Goal: Information Seeking & Learning: Learn about a topic

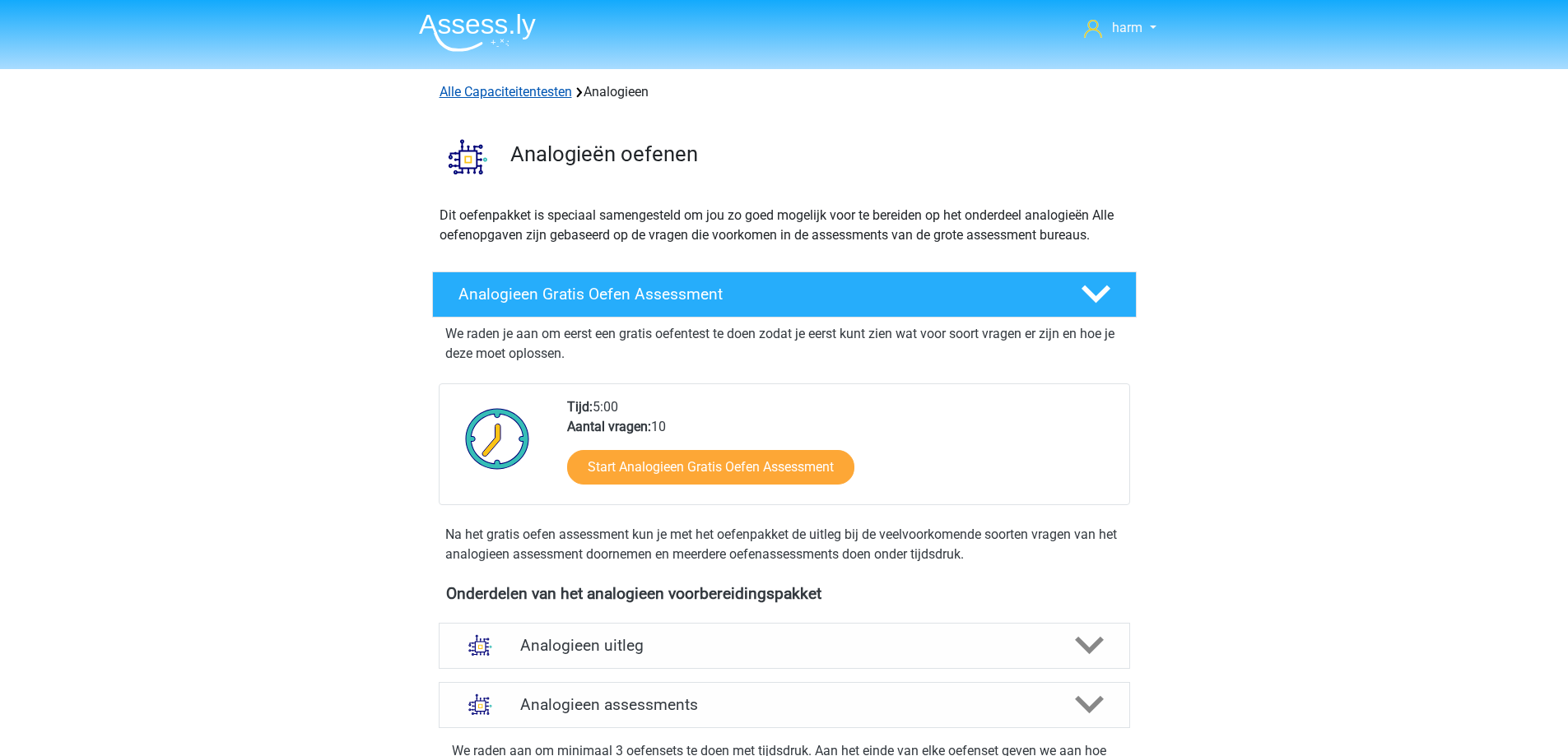
click at [541, 92] on link "Alle Capaciteitentesten" at bounding box center [506, 92] width 132 height 16
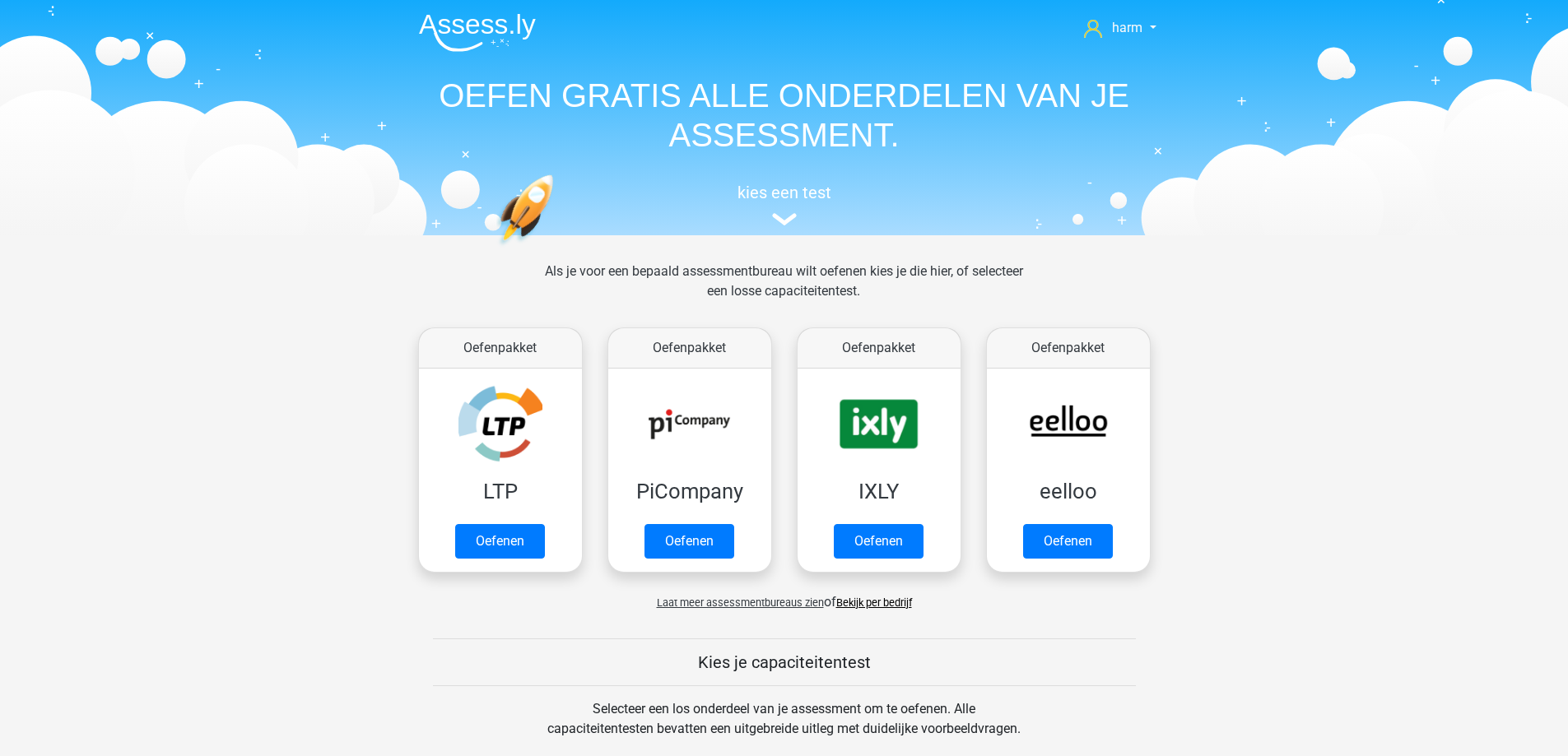
scroll to position [699, 0]
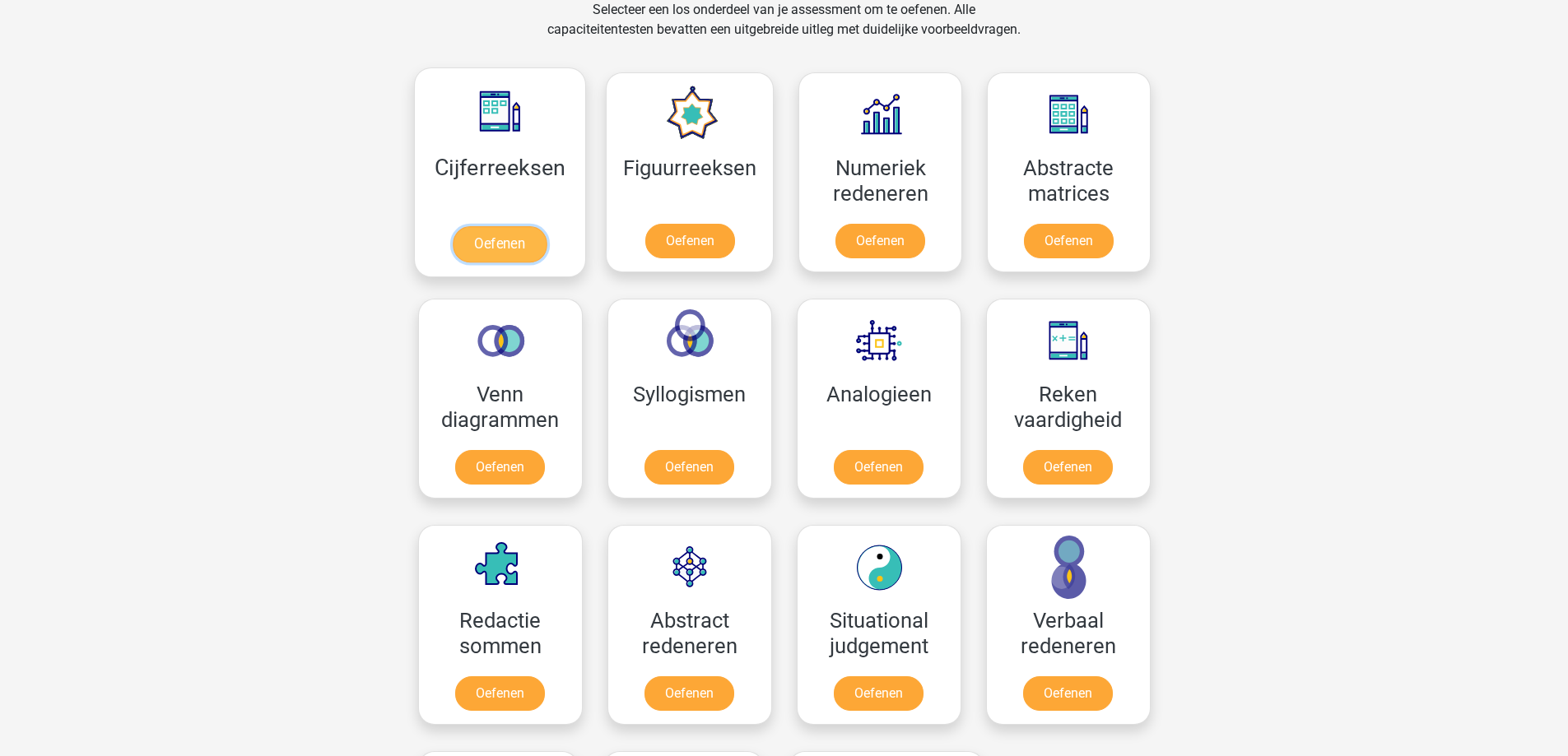
click at [510, 227] on link "Oefenen" at bounding box center [499, 244] width 94 height 36
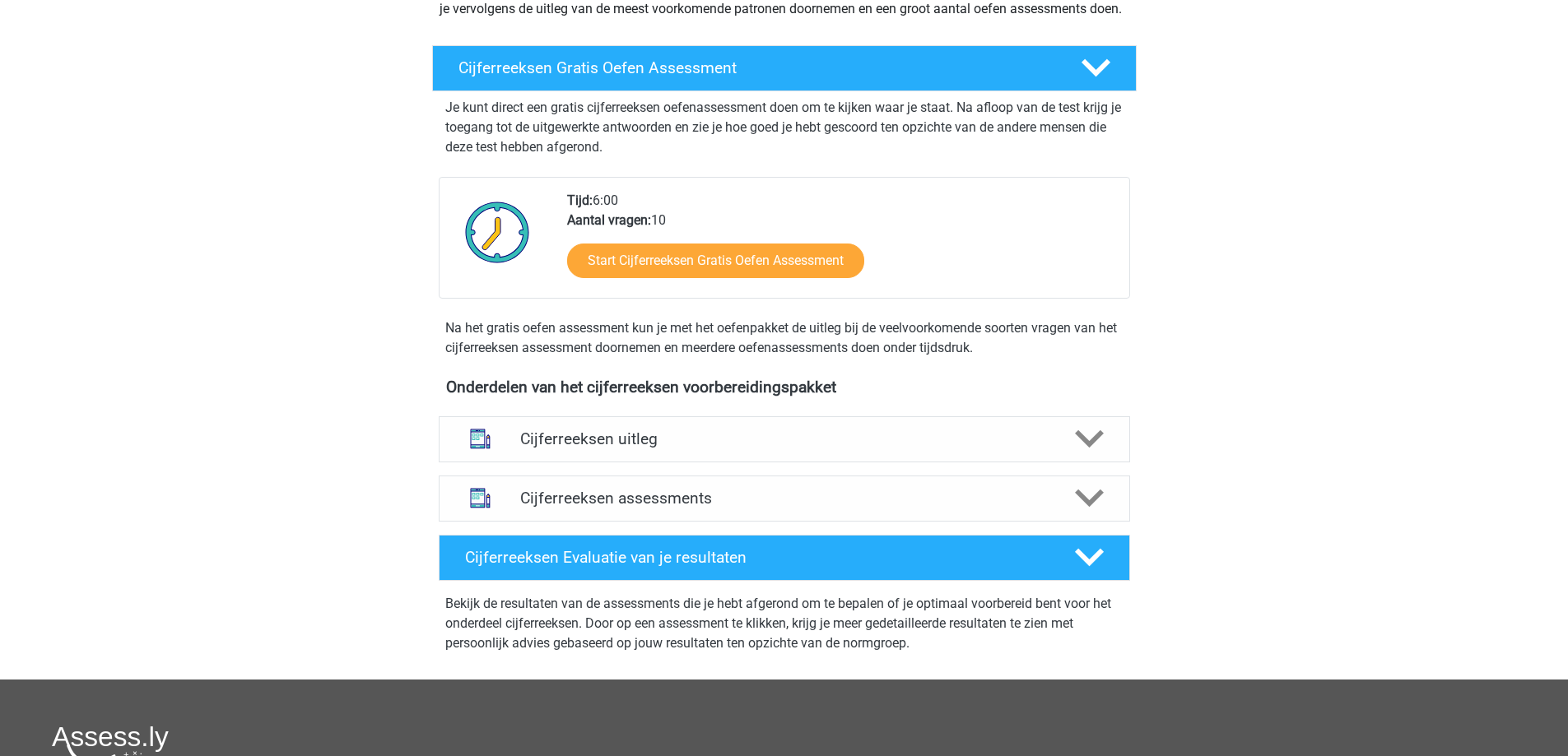
scroll to position [494, 0]
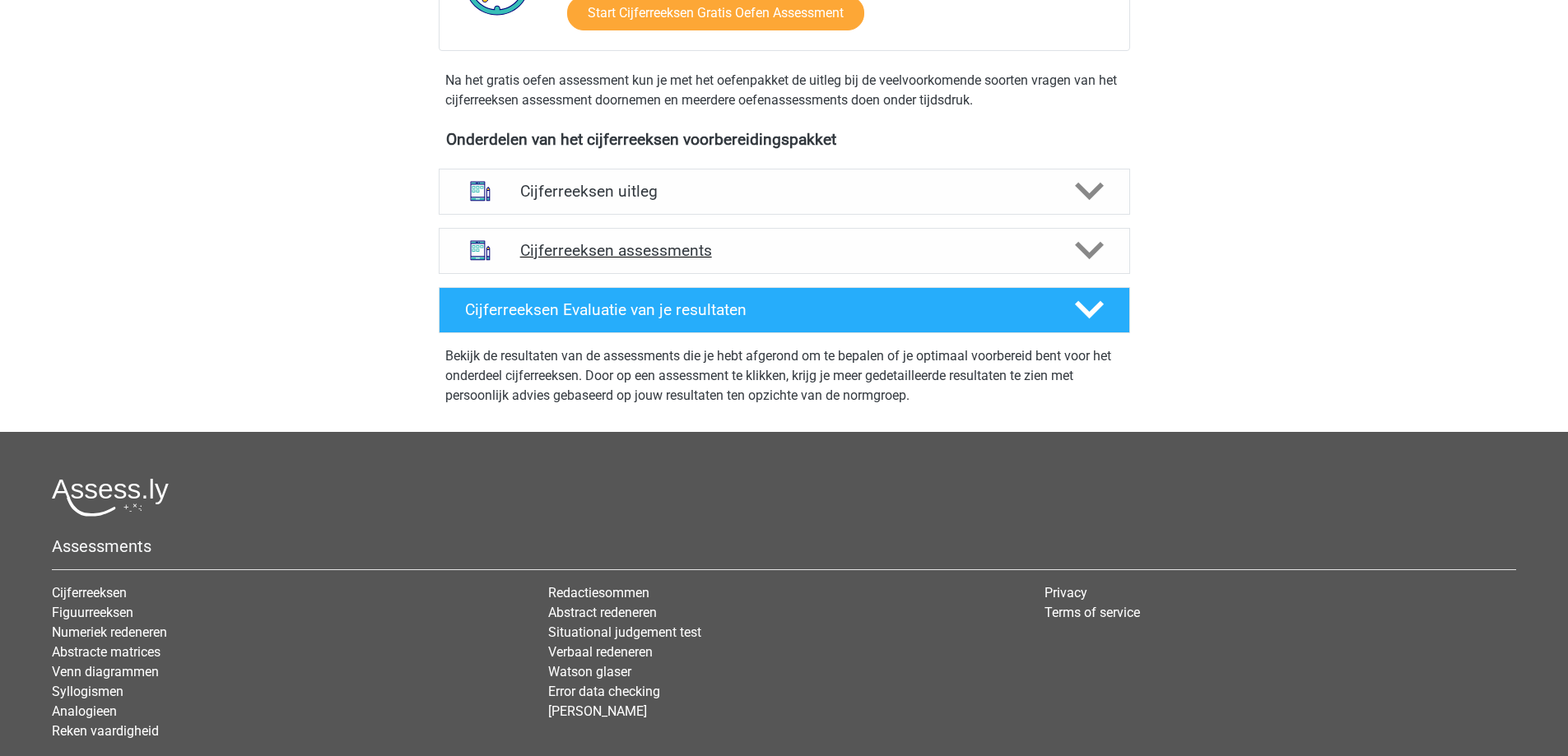
click at [649, 259] on div "Cijferreeksen assessments" at bounding box center [784, 250] width 691 height 46
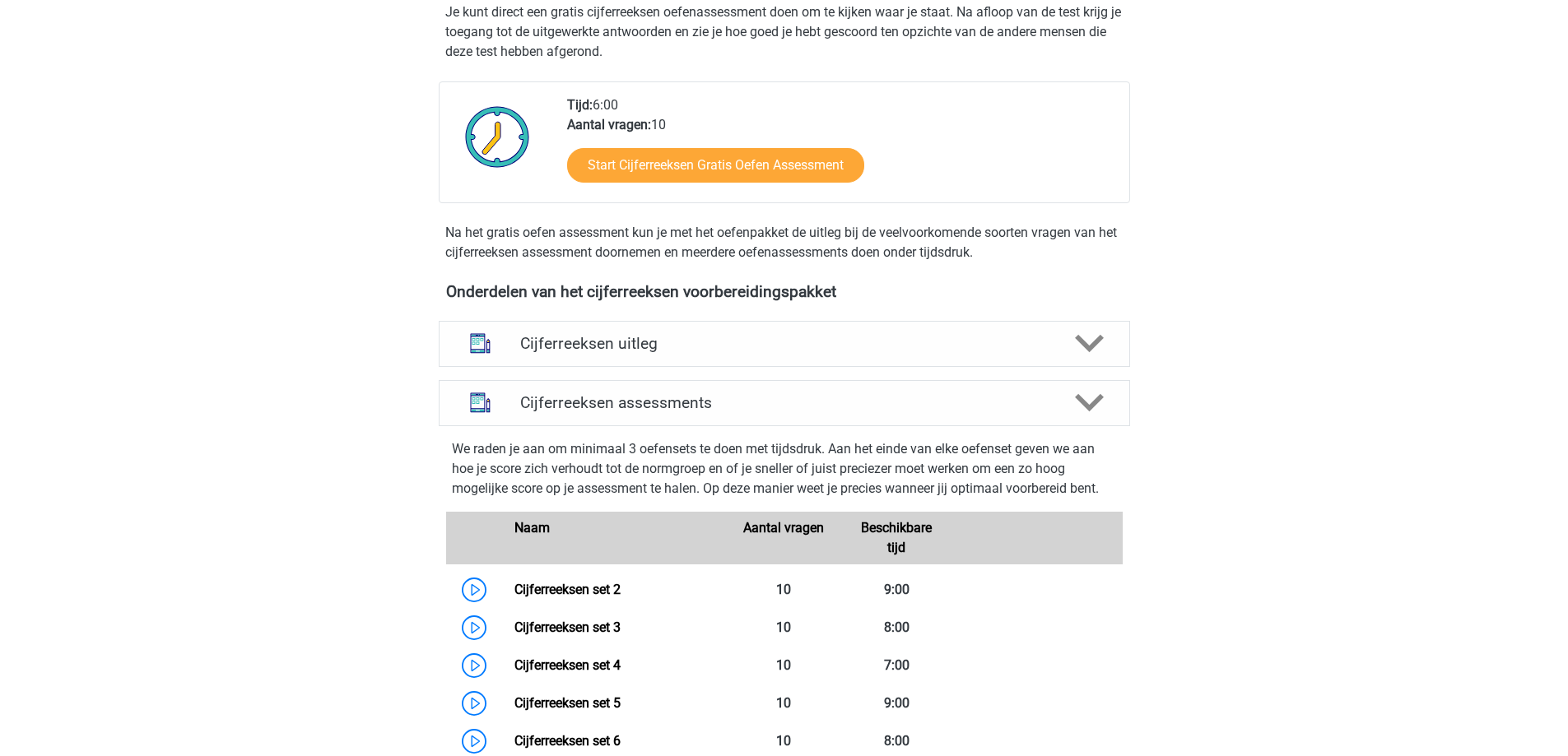
scroll to position [246, 0]
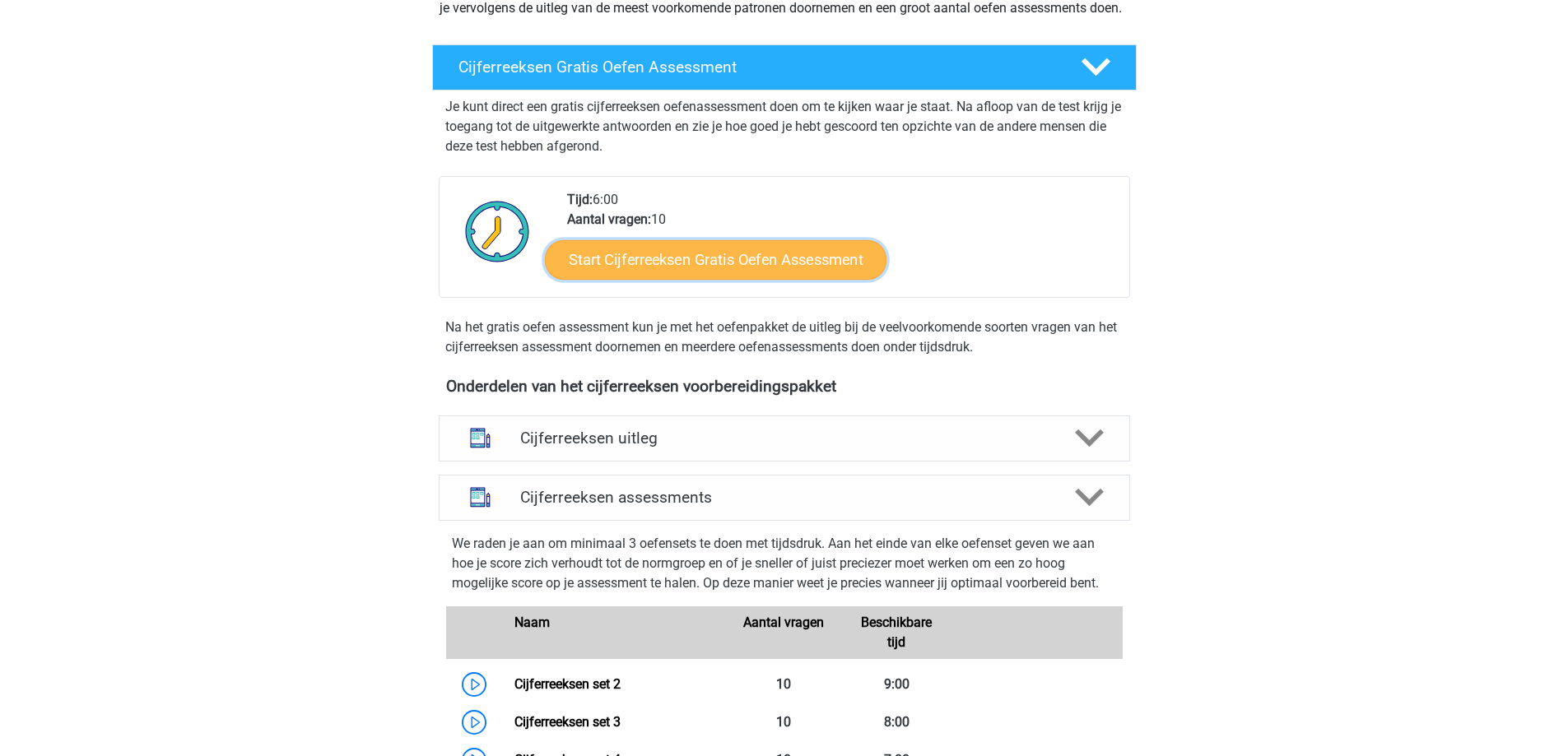
click at [673, 279] on link "Start Cijferreeksen Gratis Oefen Assessment" at bounding box center [715, 259] width 341 height 39
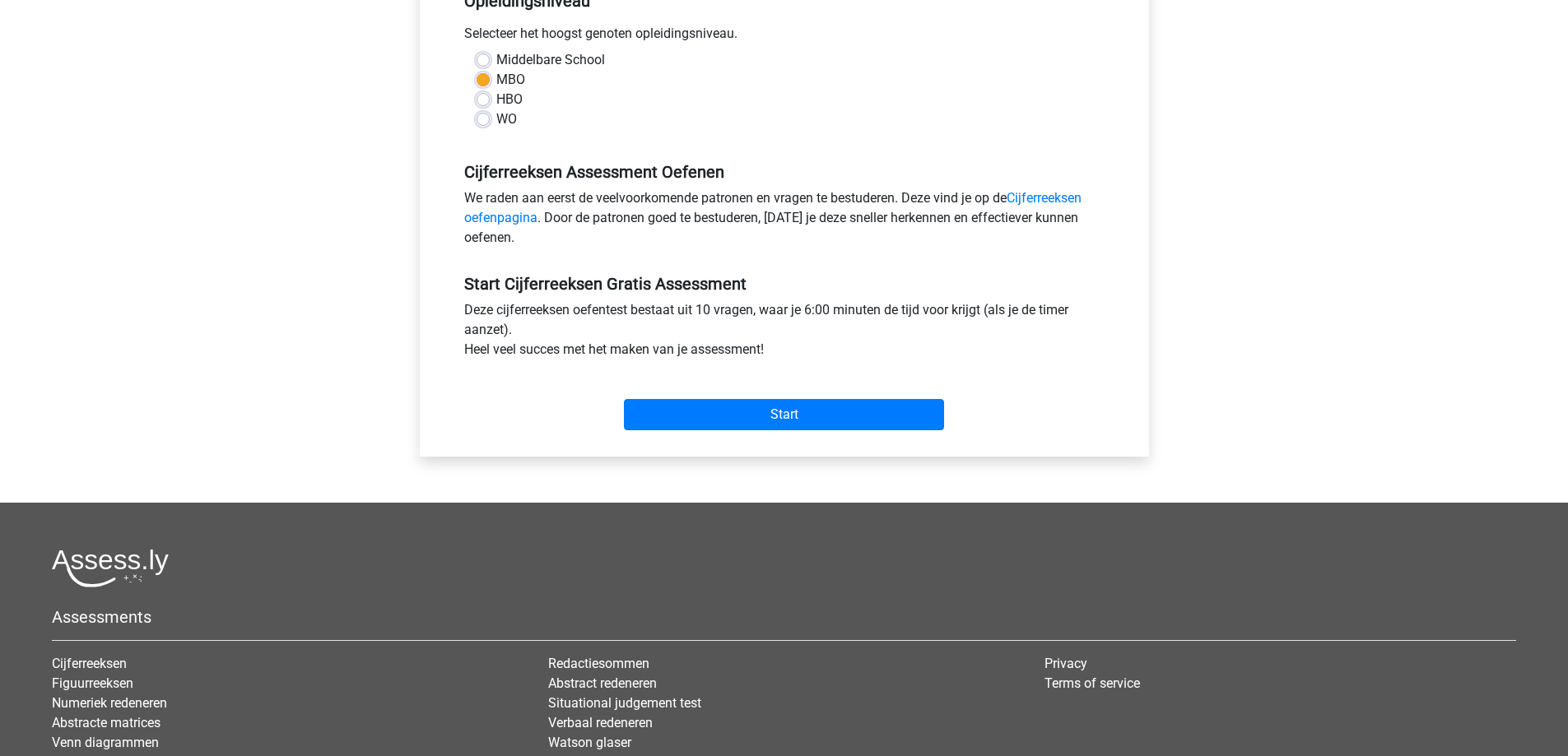
scroll to position [411, 0]
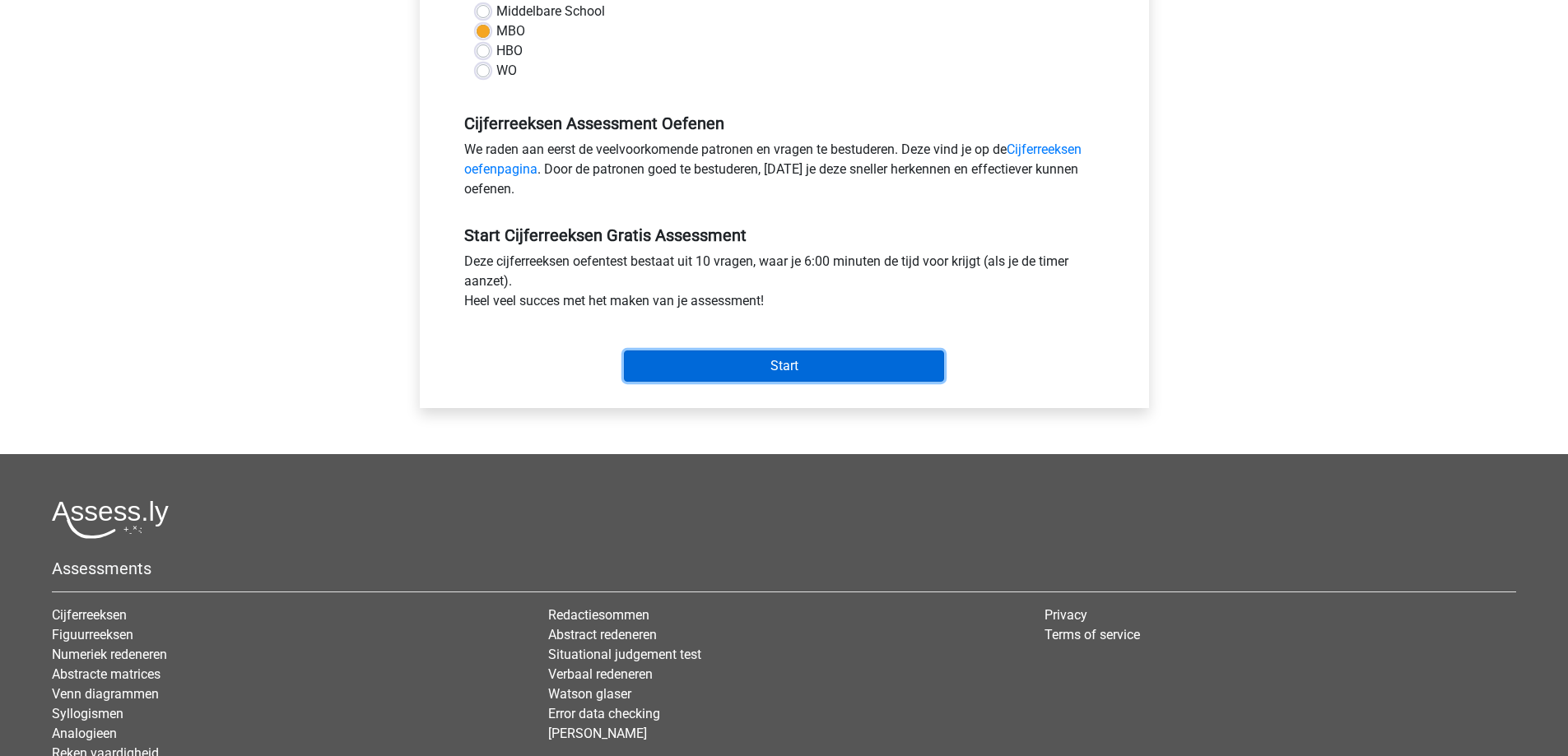
click at [704, 365] on input "Start" at bounding box center [784, 367] width 321 height 32
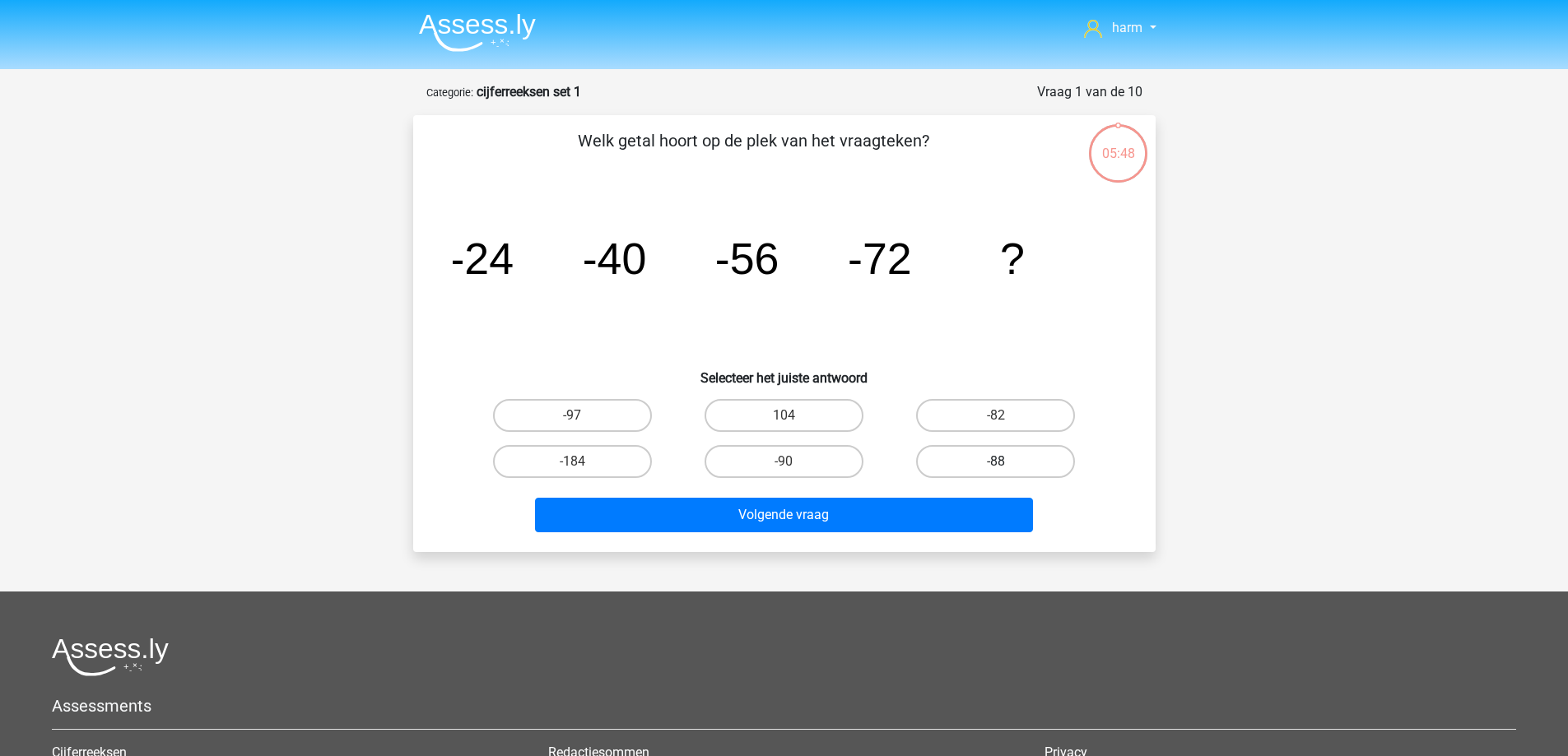
click at [994, 456] on label "-88" at bounding box center [995, 460] width 159 height 33
click at [996, 461] on input "-88" at bounding box center [1001, 466] width 11 height 11
radio input "true"
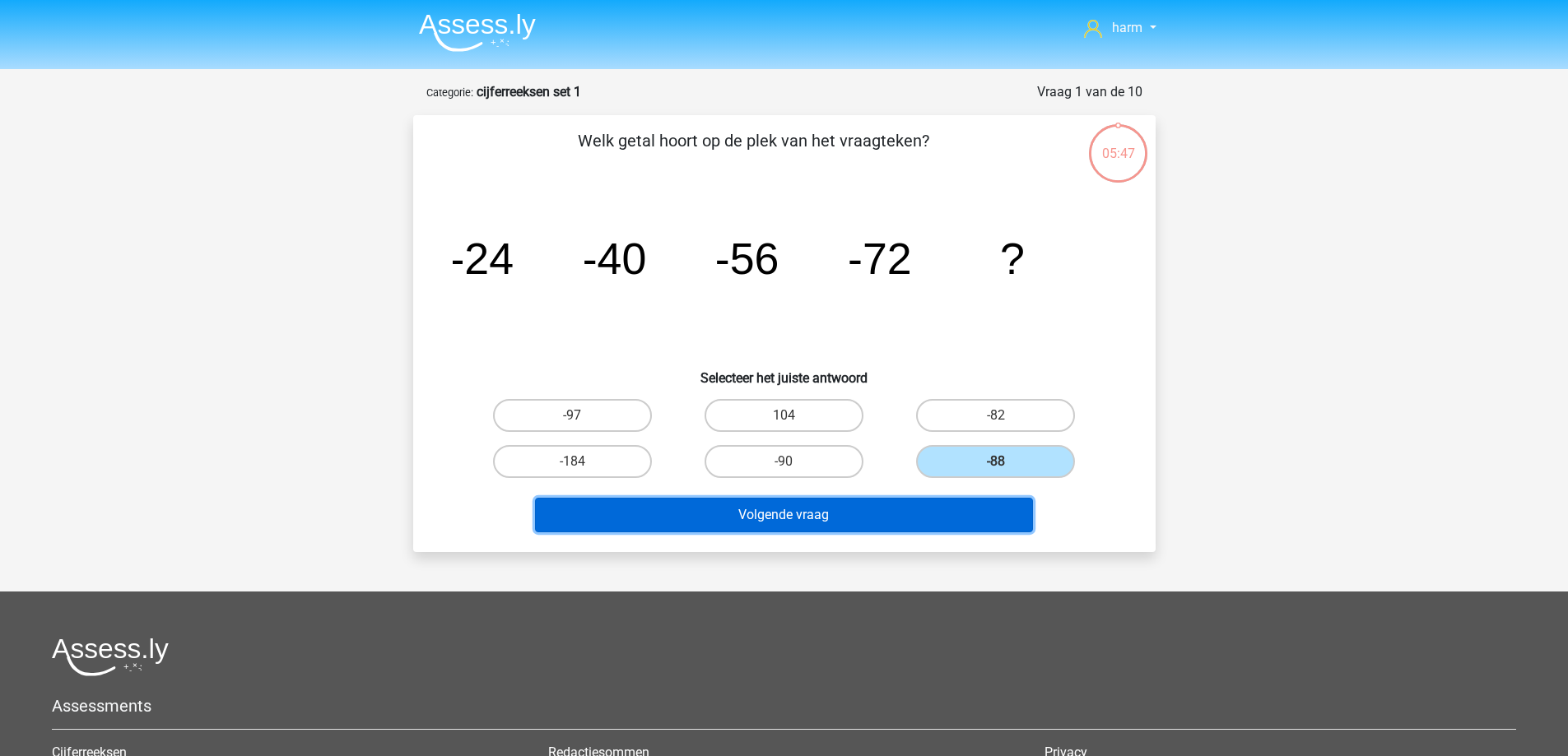
click at [927, 519] on button "Volgende vraag" at bounding box center [783, 515] width 498 height 34
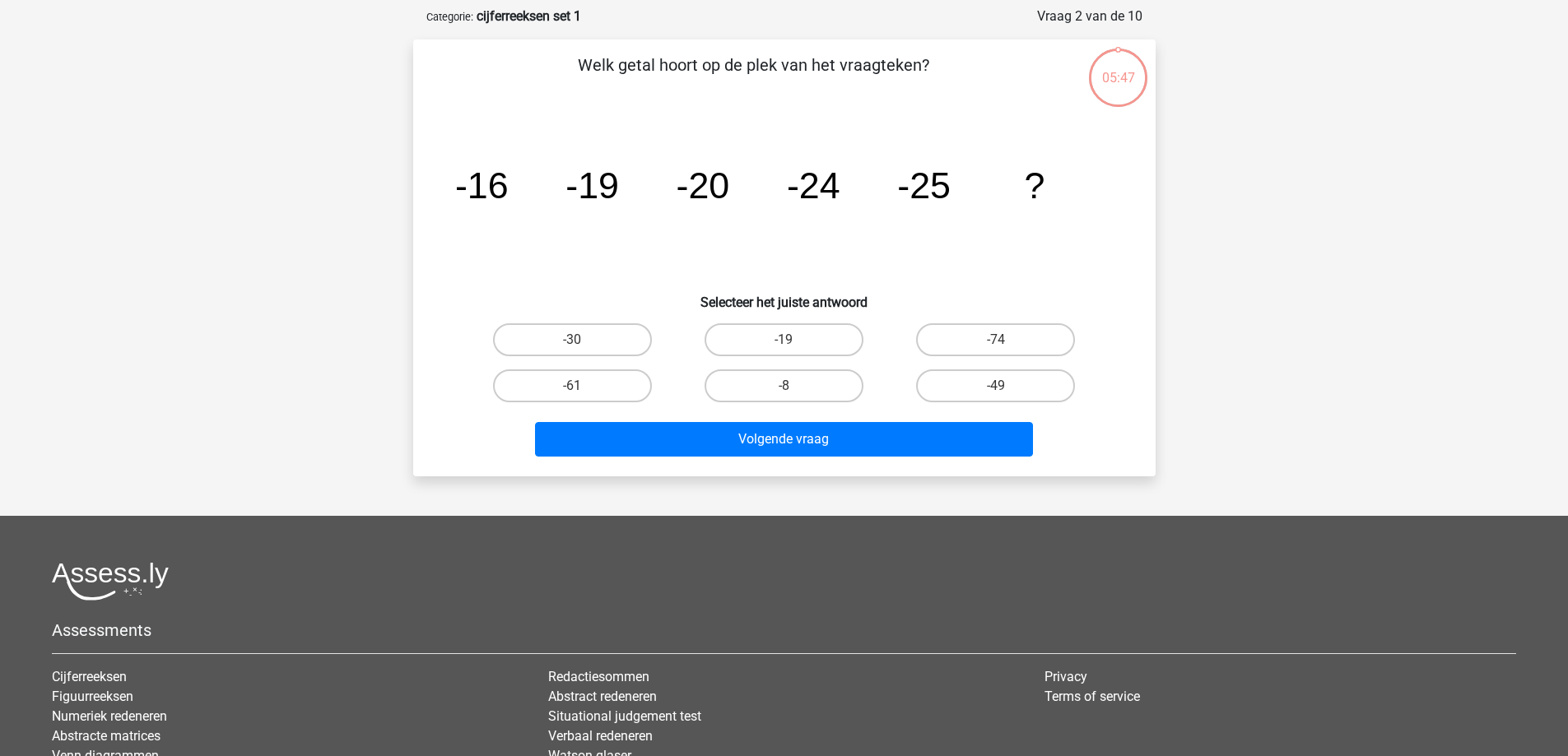
scroll to position [82, 0]
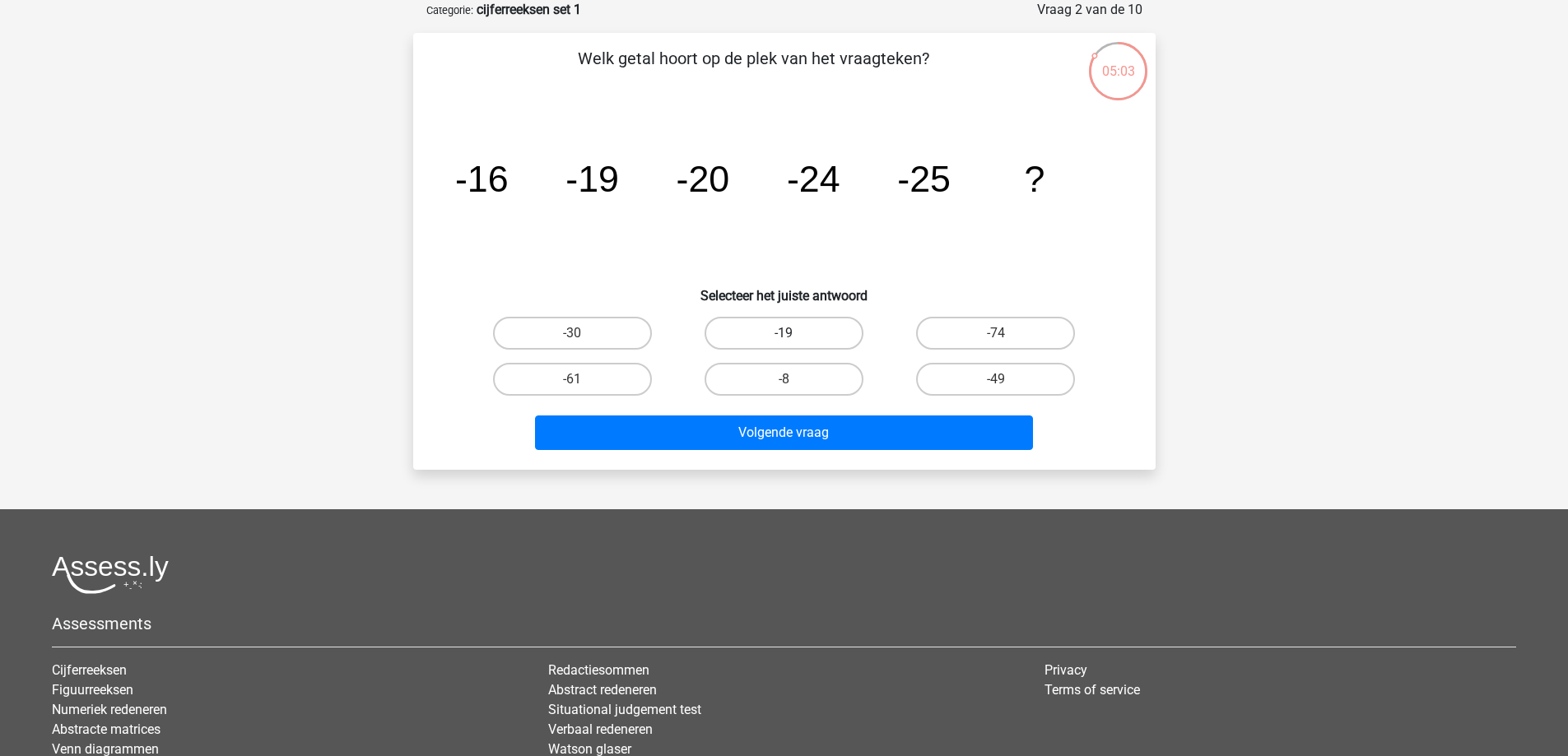
click at [749, 340] on label "-19" at bounding box center [783, 332] width 159 height 33
click at [784, 340] on input "-19" at bounding box center [789, 338] width 11 height 11
radio input "true"
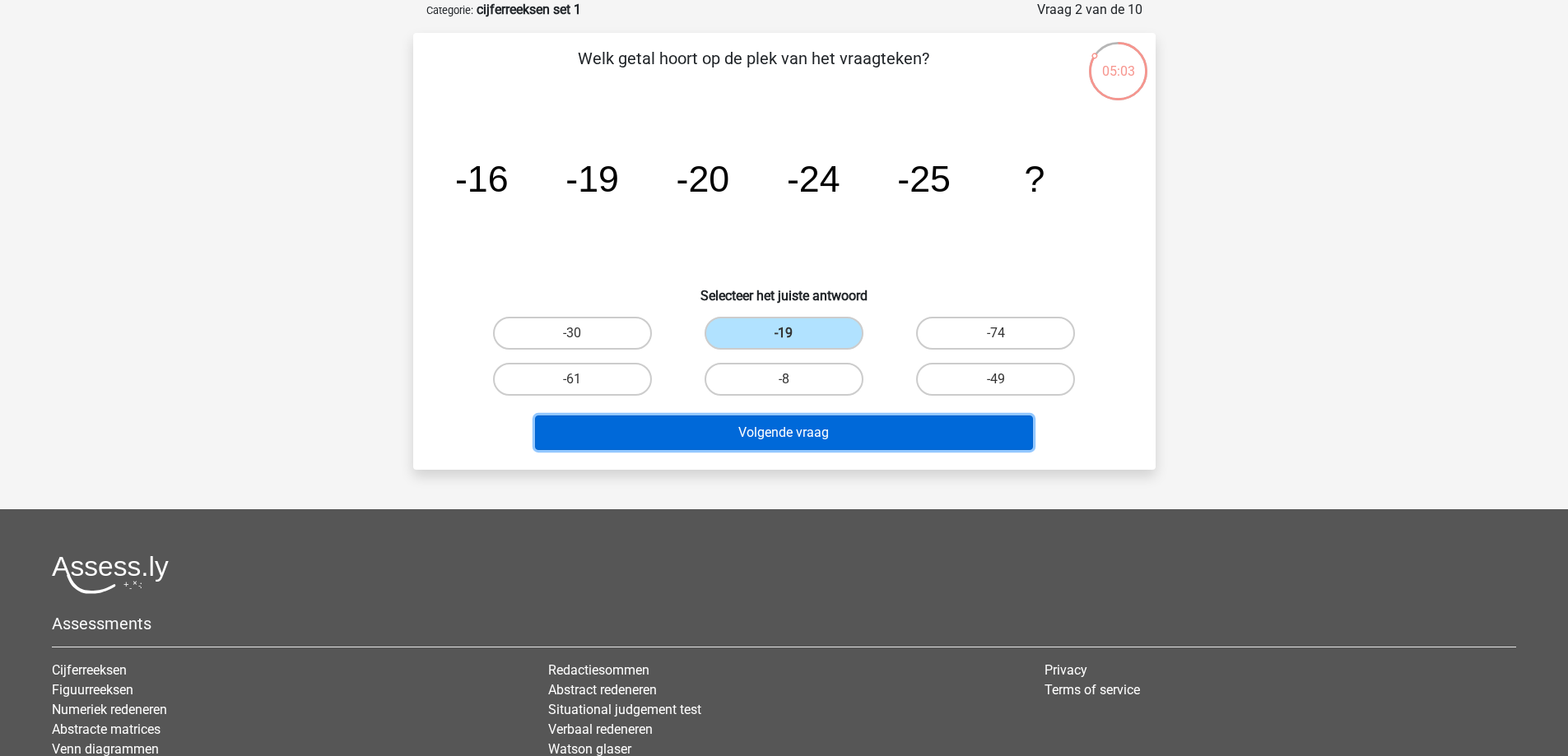
click at [787, 430] on button "Volgende vraag" at bounding box center [783, 432] width 498 height 34
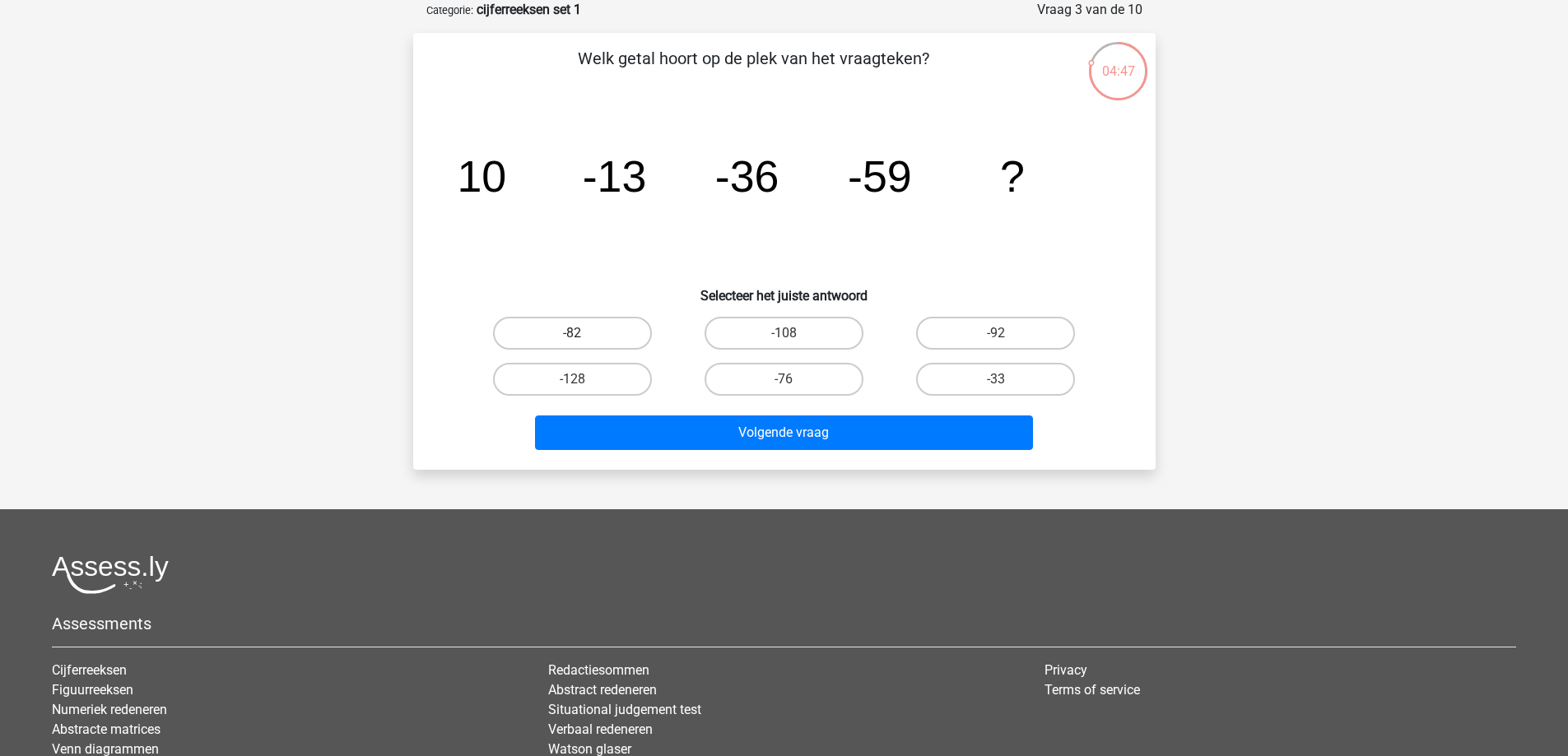
click at [606, 323] on label "-82" at bounding box center [572, 332] width 159 height 33
click at [583, 333] on input "-82" at bounding box center [577, 338] width 11 height 11
radio input "true"
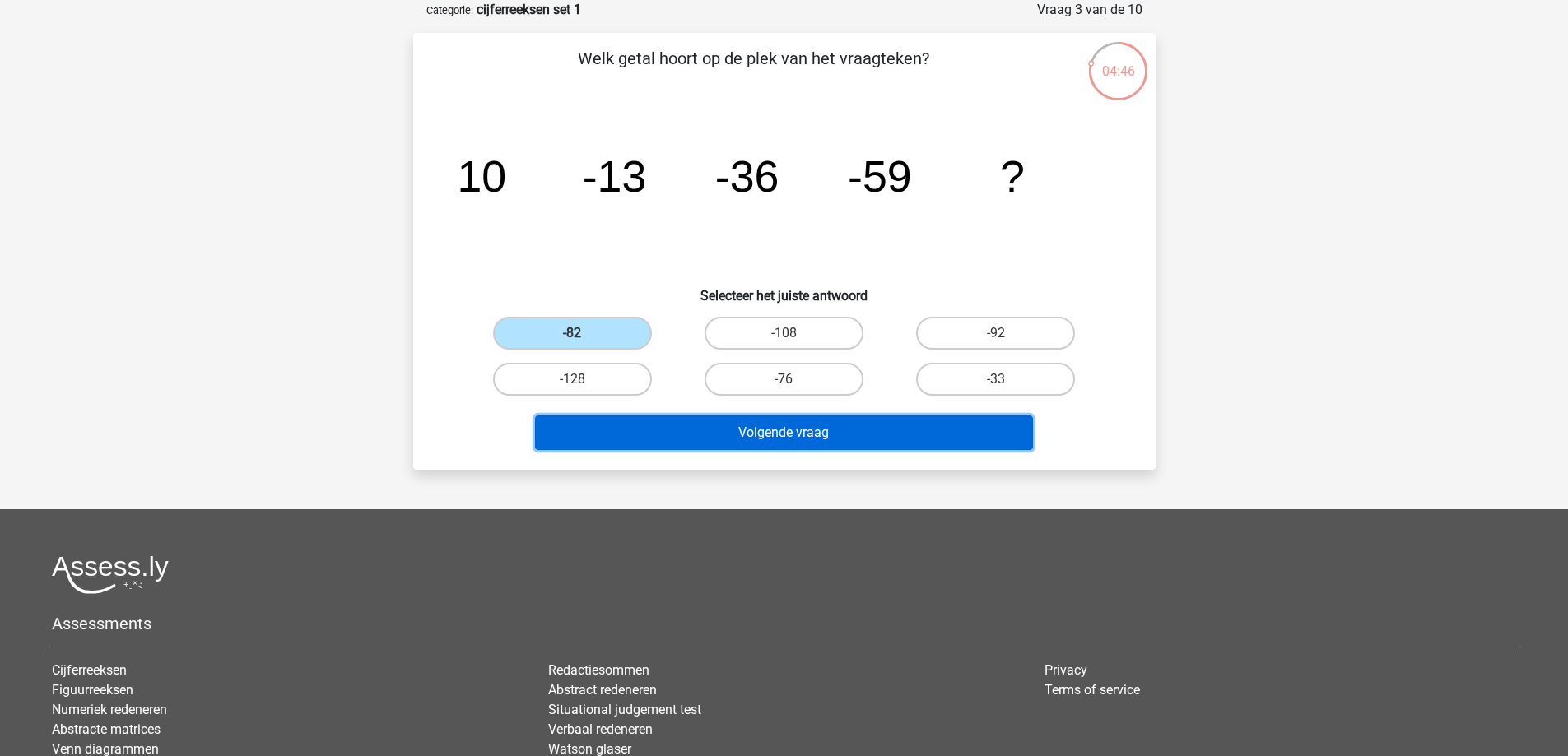
click at [753, 429] on button "Volgende vraag" at bounding box center [783, 432] width 498 height 34
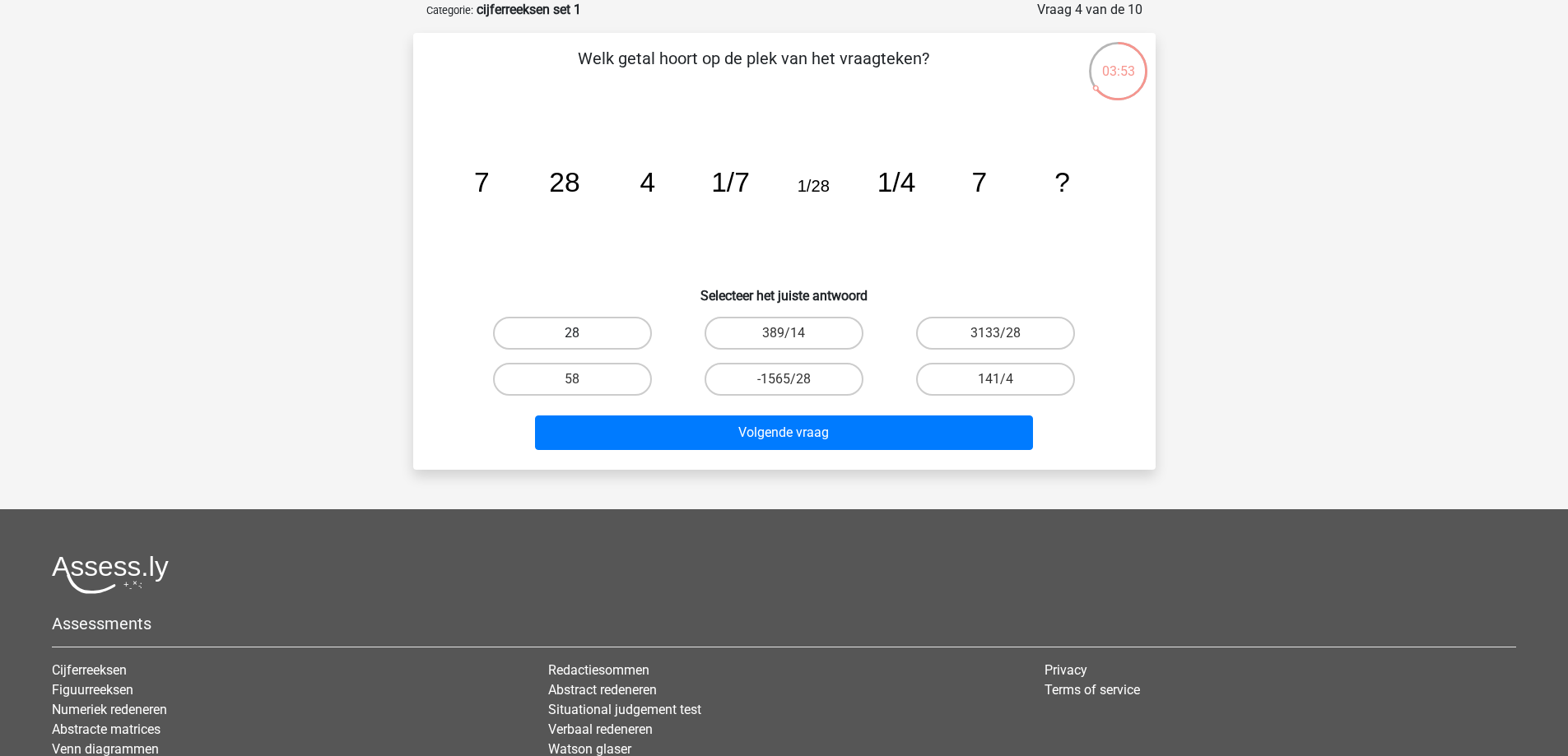
click at [605, 330] on label "28" at bounding box center [572, 332] width 159 height 33
click at [583, 333] on input "28" at bounding box center [577, 338] width 11 height 11
radio input "true"
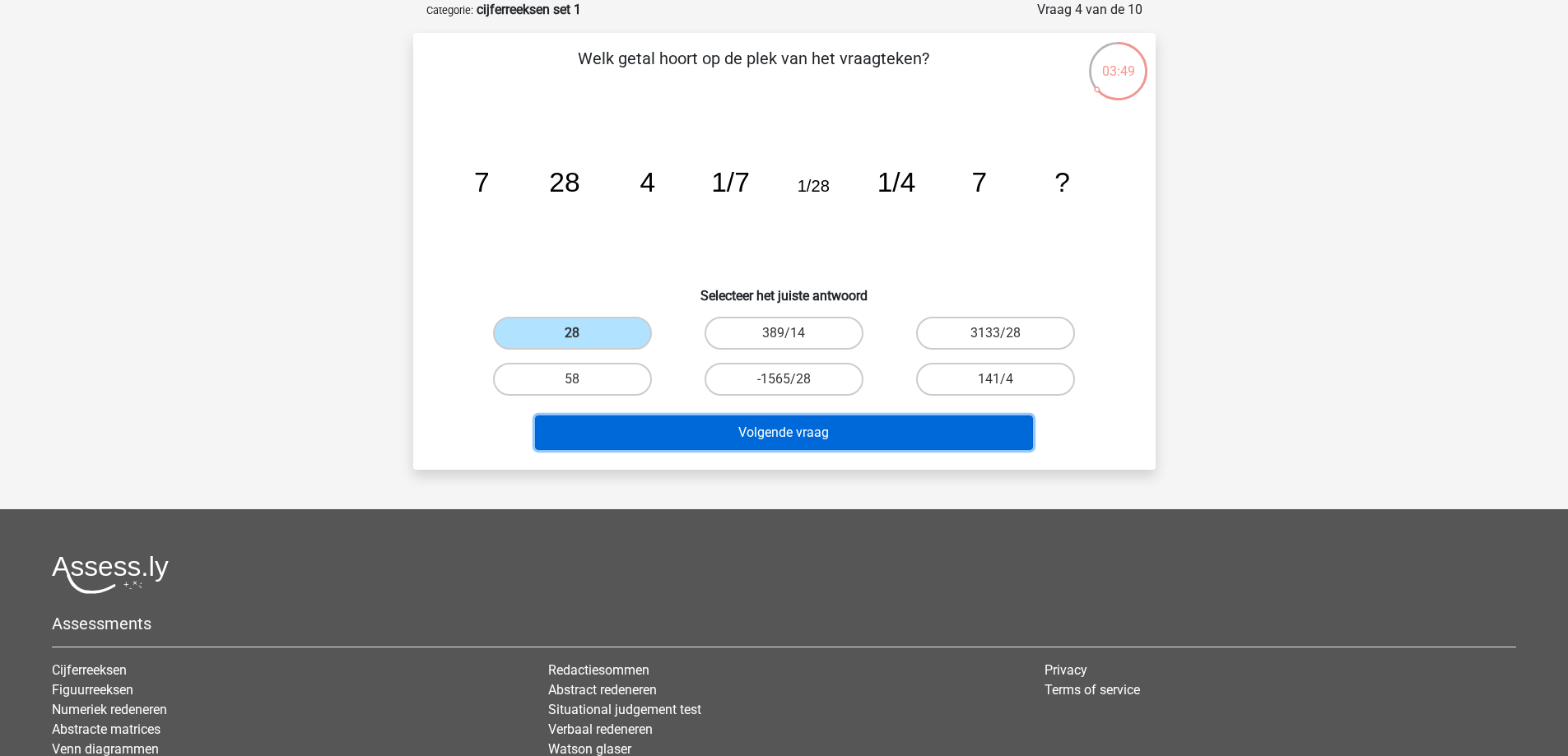
click at [784, 435] on button "Volgende vraag" at bounding box center [783, 432] width 498 height 34
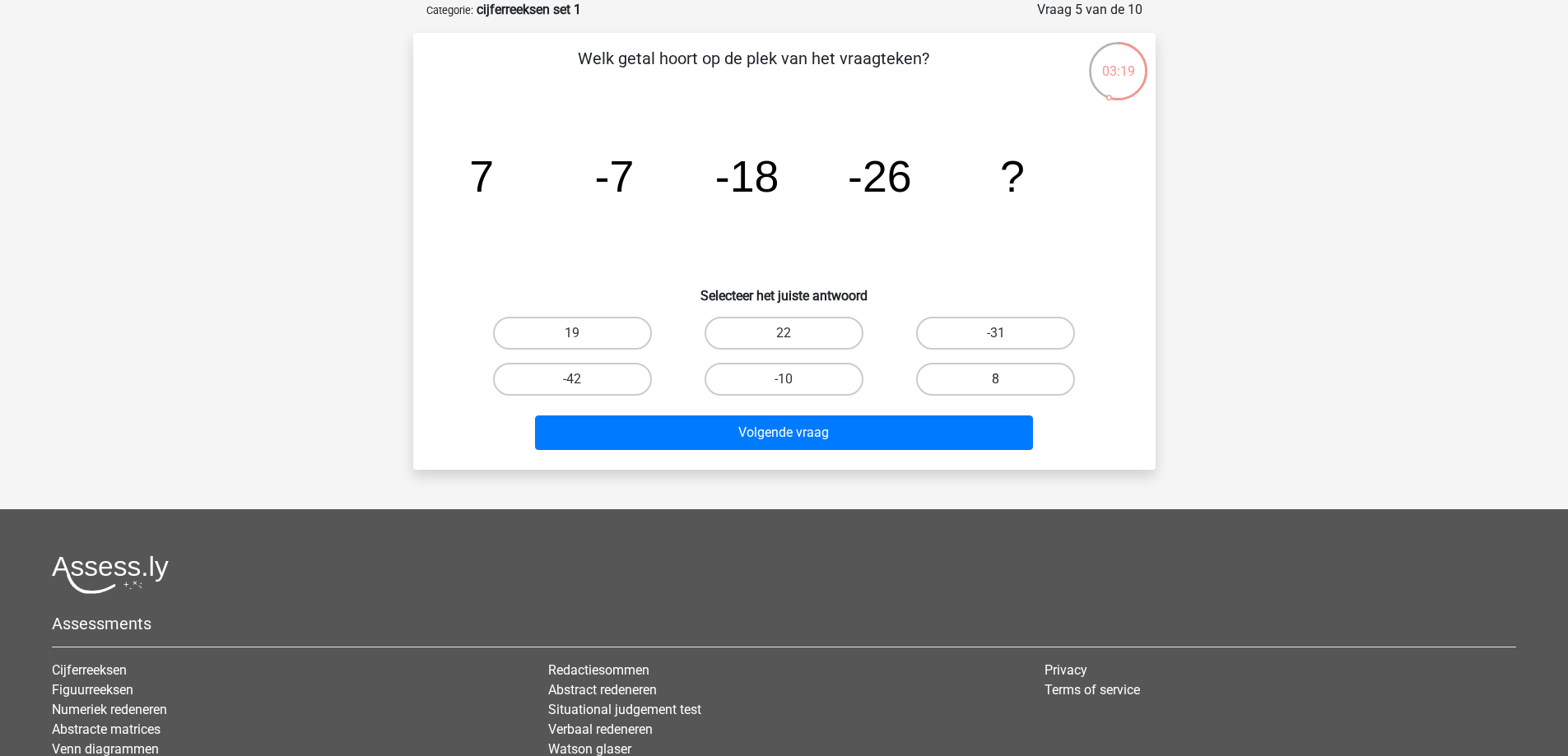
click at [972, 393] on label "8" at bounding box center [995, 378] width 159 height 33
click at [996, 390] on input "8" at bounding box center [1001, 384] width 11 height 11
radio input "true"
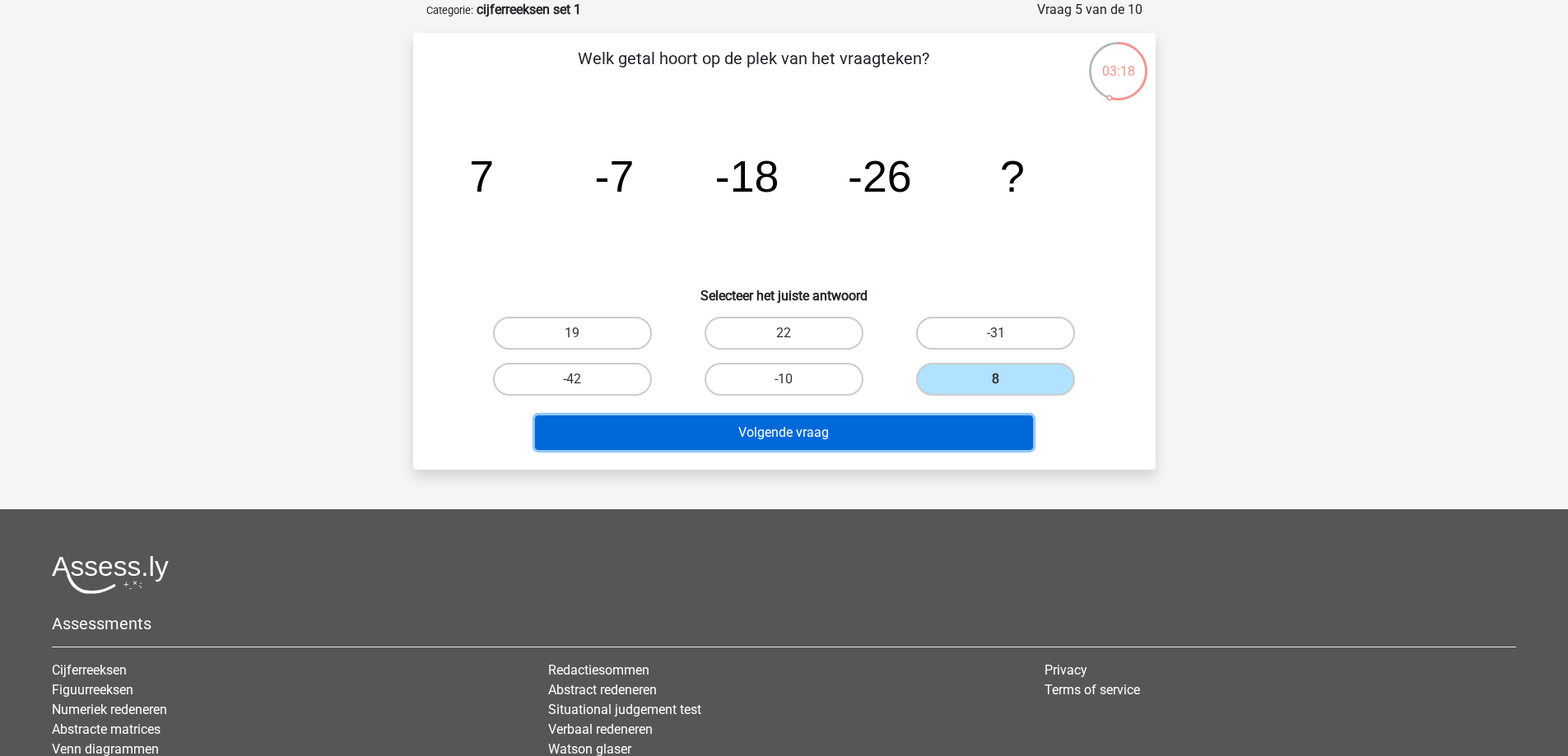
click at [931, 429] on button "Volgende vraag" at bounding box center [783, 432] width 498 height 34
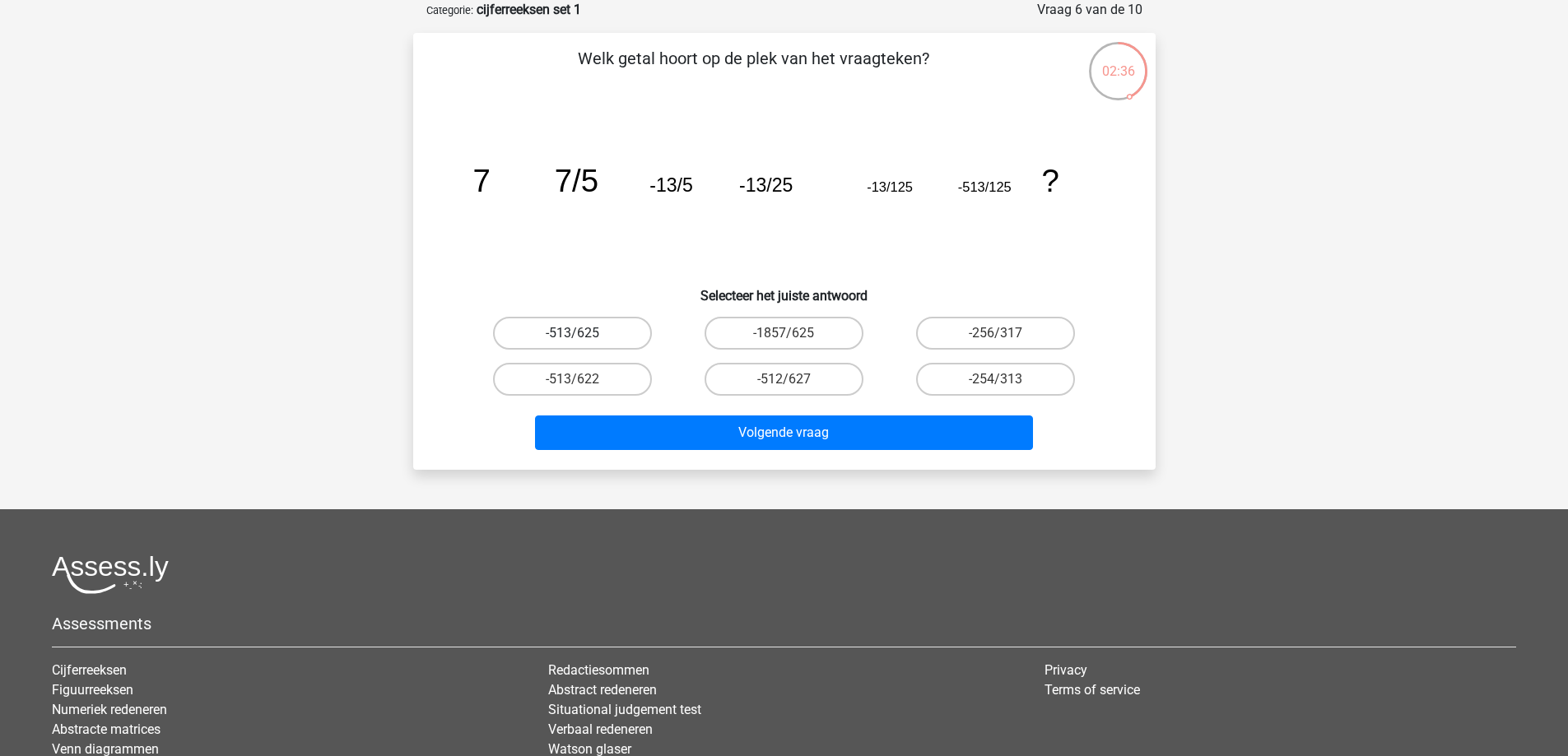
click at [551, 340] on label "-513/625" at bounding box center [572, 332] width 159 height 33
click at [572, 340] on input "-513/625" at bounding box center [577, 338] width 11 height 11
radio input "true"
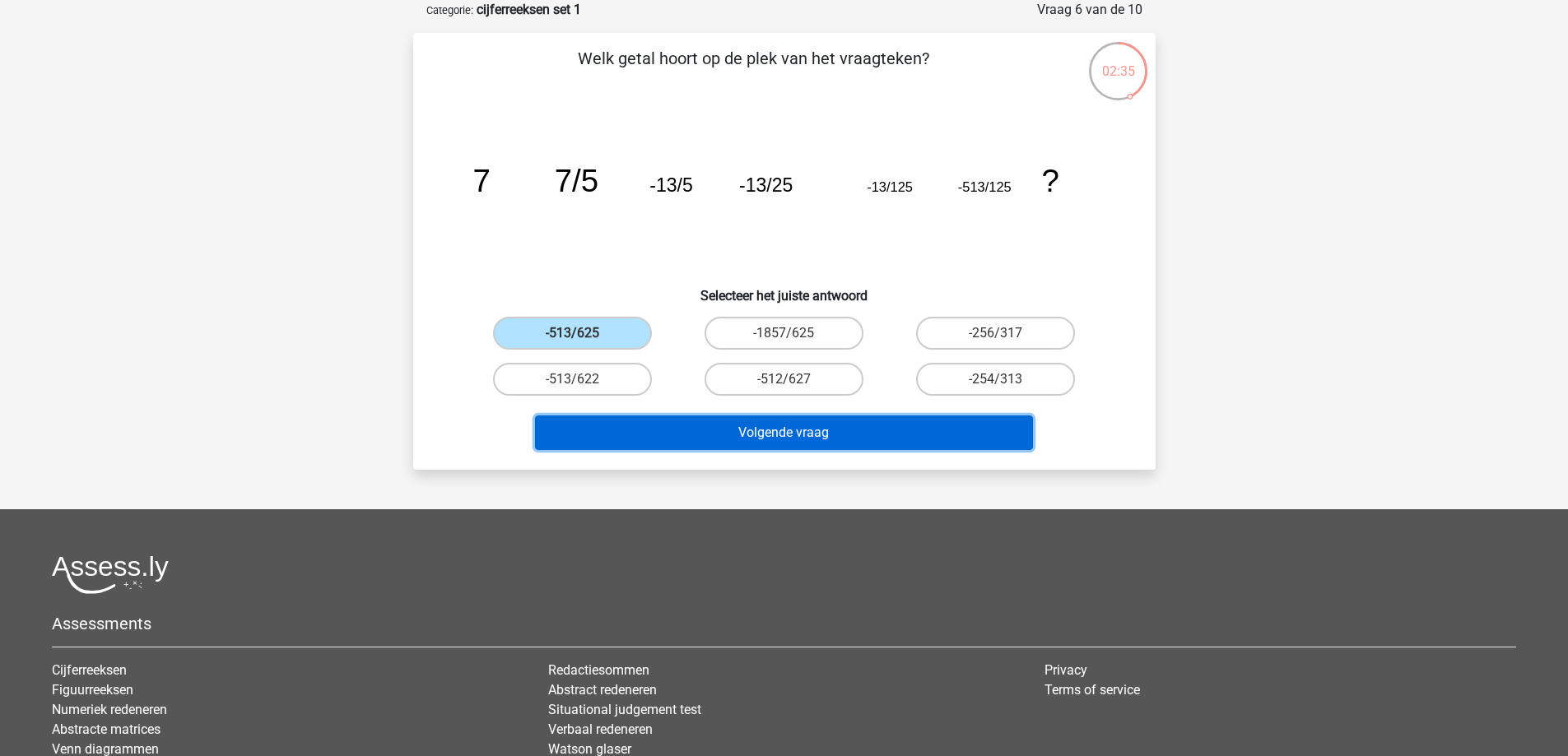
click at [758, 435] on button "Volgende vraag" at bounding box center [783, 432] width 498 height 34
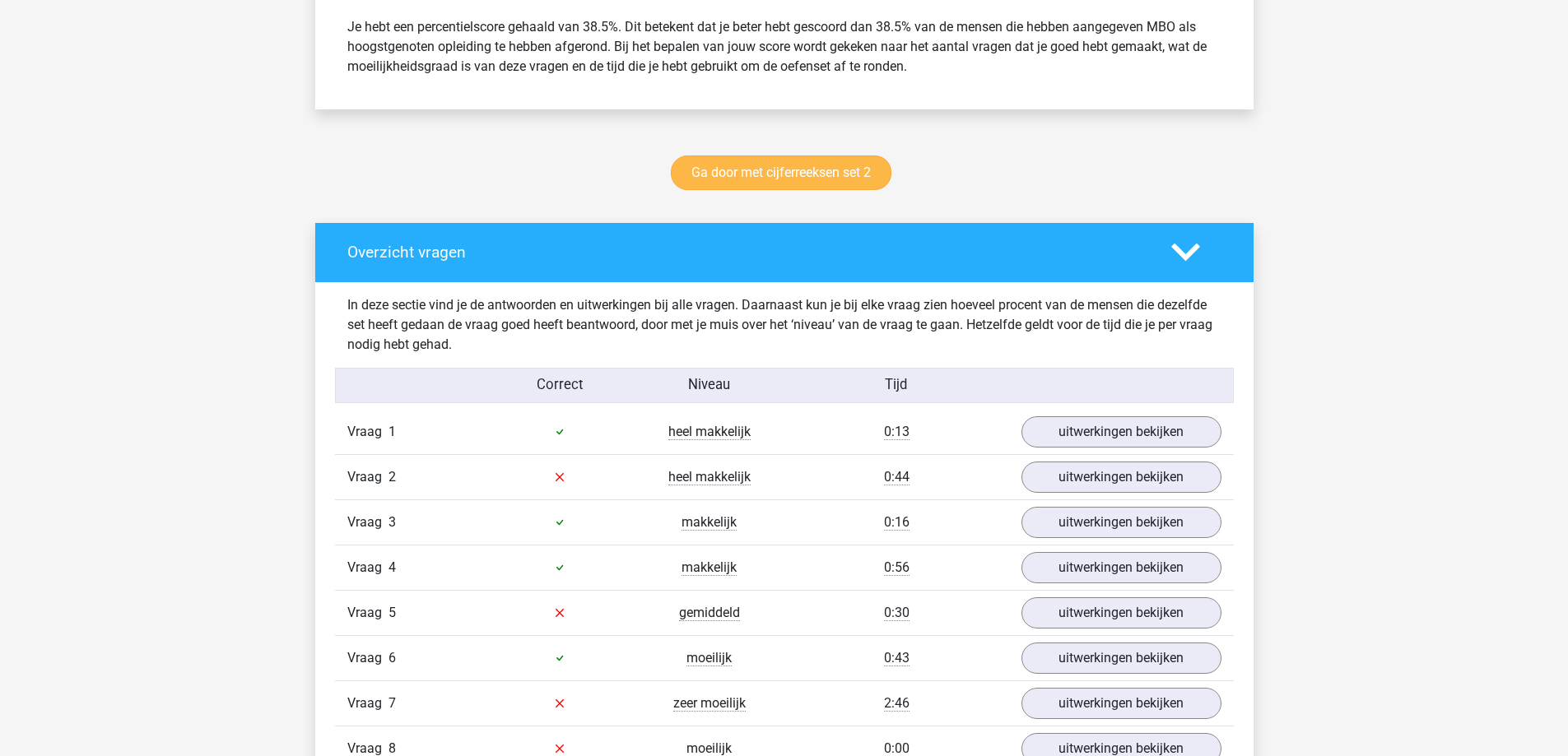
scroll to position [905, 0]
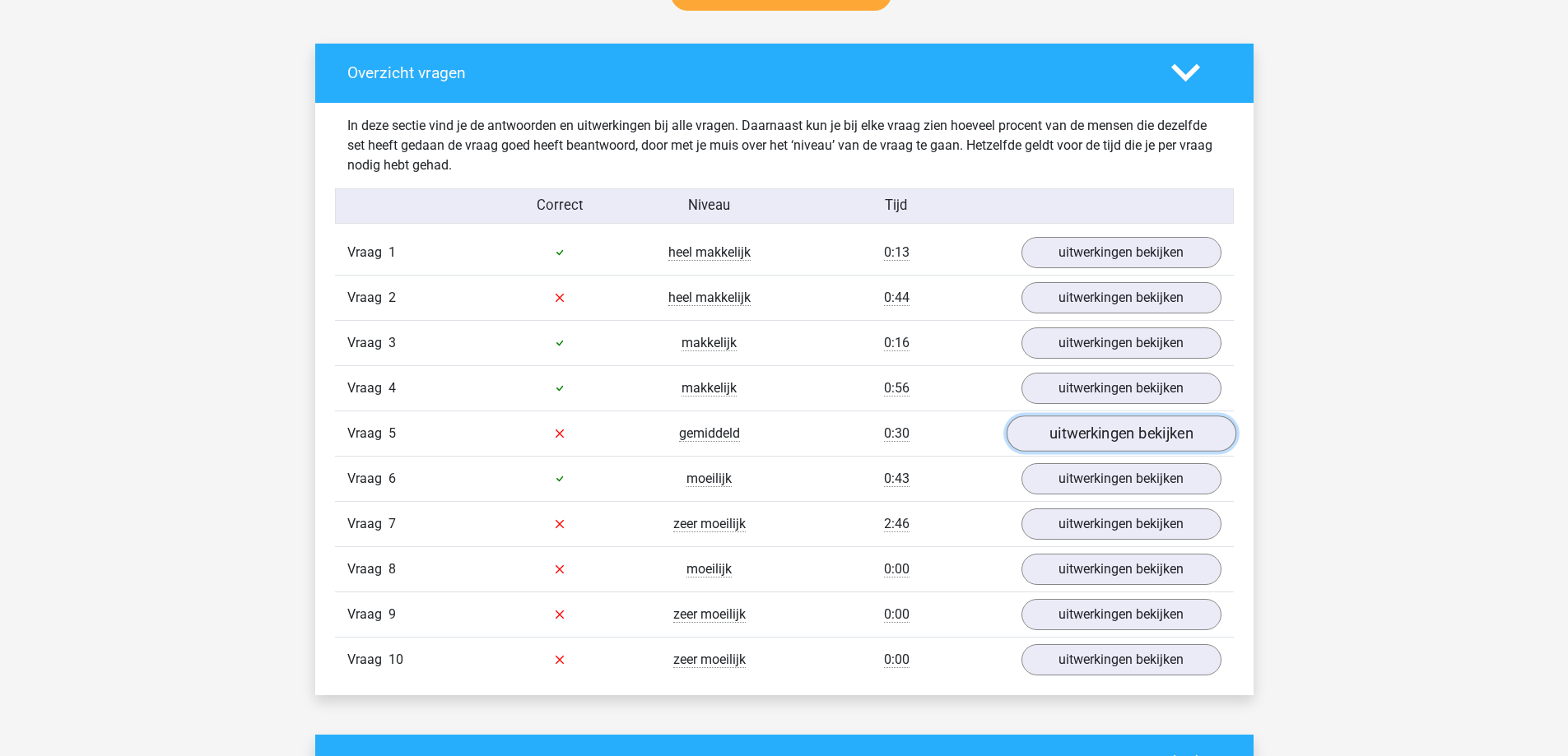
click at [1071, 445] on link "uitwerkingen bekijken" at bounding box center [1120, 433] width 230 height 36
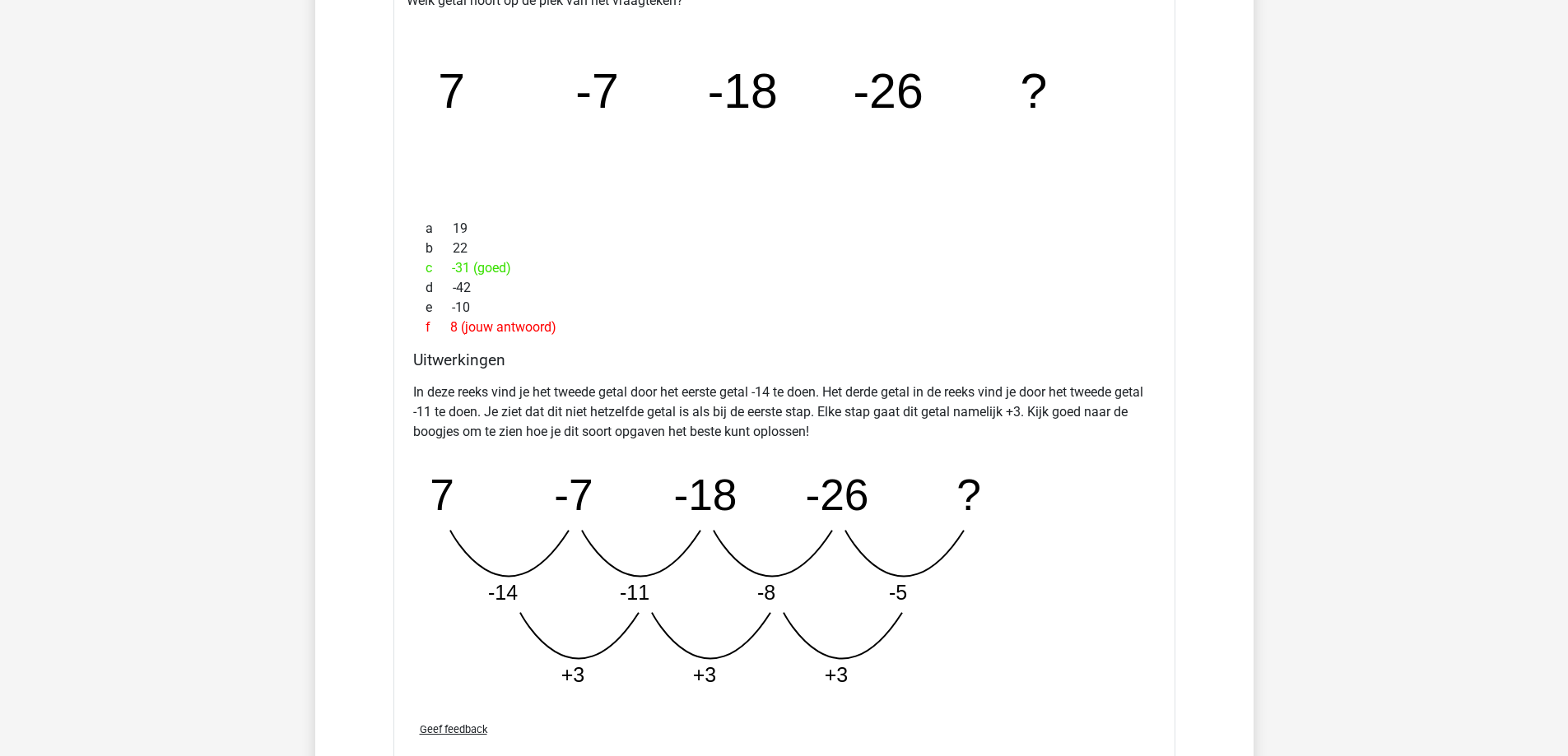
scroll to position [1399, 0]
